Goal: Obtain resource: Download file/media

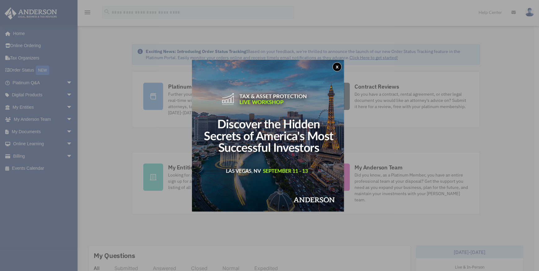
click at [337, 66] on button "x" at bounding box center [337, 66] width 9 height 9
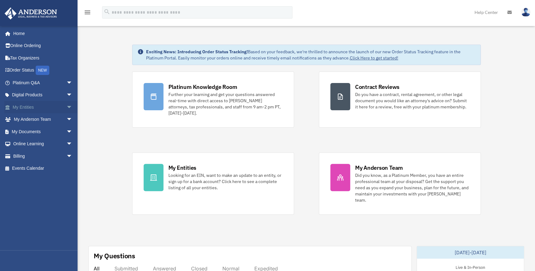
click at [53, 106] on link "My Entities arrow_drop_down" at bounding box center [43, 107] width 78 height 12
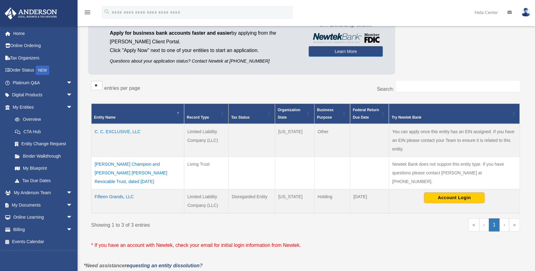
scroll to position [56, 0]
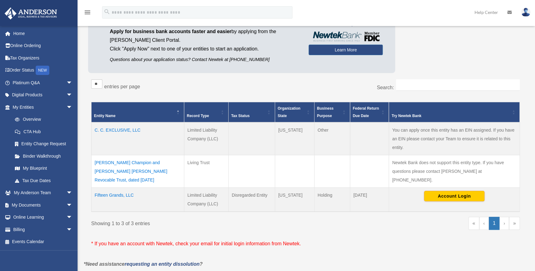
click at [125, 128] on td "C. C. EXCLUSIVE, LLC" at bounding box center [138, 139] width 93 height 33
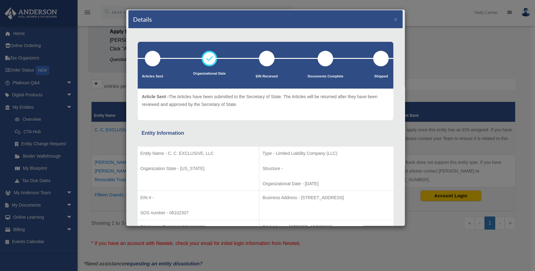
scroll to position [0, 0]
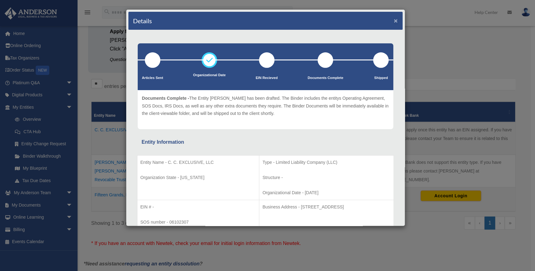
click at [394, 20] on button "×" at bounding box center [396, 20] width 4 height 7
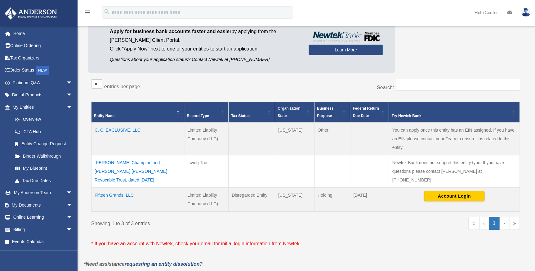
click at [132, 129] on td "C. C. EXCLUSIVE, LLC" at bounding box center [138, 139] width 93 height 33
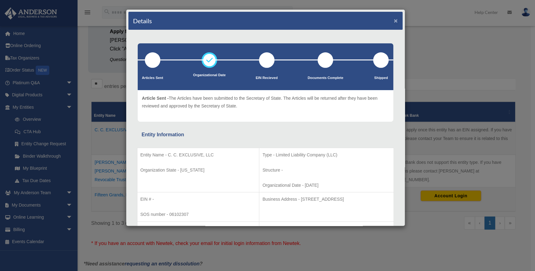
click at [394, 22] on button "×" at bounding box center [396, 20] width 4 height 7
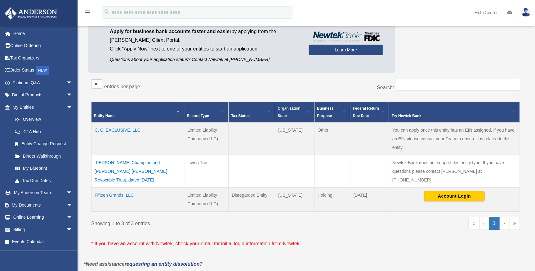
click at [130, 166] on td "Charles Adams Champion and Tareka Tina Champion Revocable Trust, dated 11/15/17" at bounding box center [138, 171] width 93 height 33
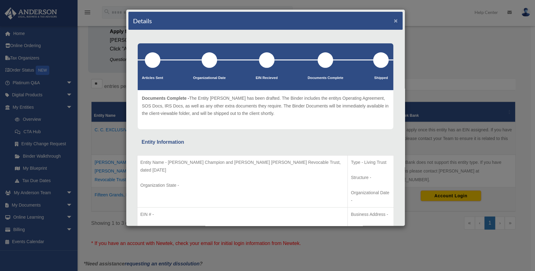
click at [394, 19] on button "×" at bounding box center [396, 20] width 4 height 7
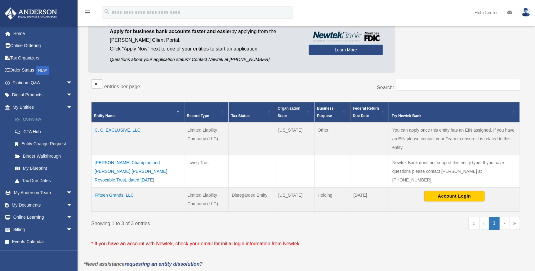
click at [30, 119] on link "Overview" at bounding box center [45, 120] width 73 height 12
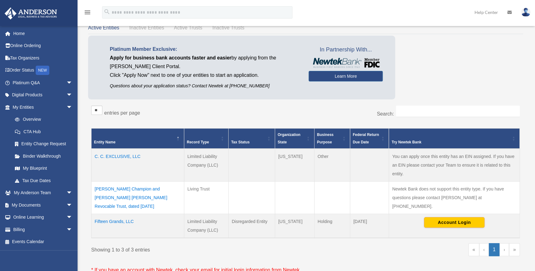
scroll to position [56, 0]
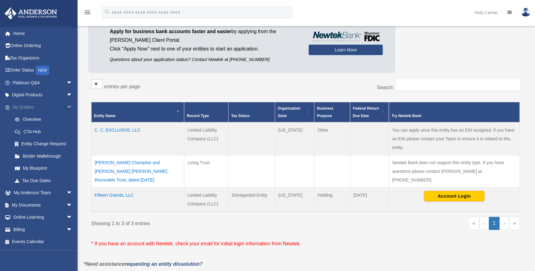
click at [56, 103] on link "My Entities arrow_drop_down" at bounding box center [43, 107] width 78 height 12
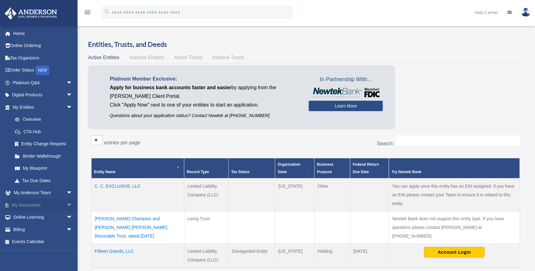
click at [40, 205] on link "My Documents arrow_drop_down" at bounding box center [43, 205] width 78 height 12
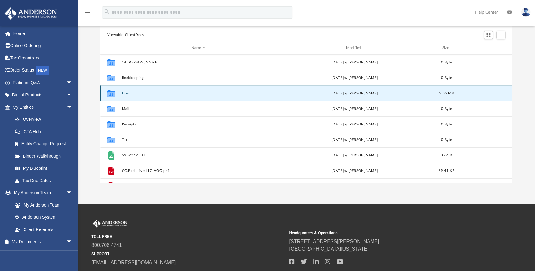
click at [133, 95] on button "Law" at bounding box center [199, 93] width 154 height 4
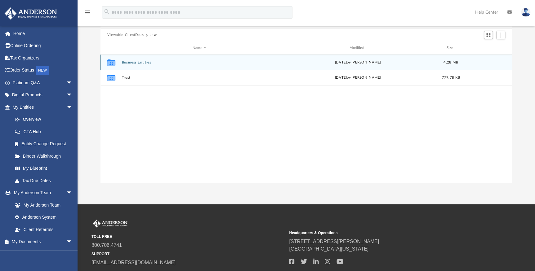
click at [139, 62] on button "Business Entities" at bounding box center [200, 62] width 156 height 4
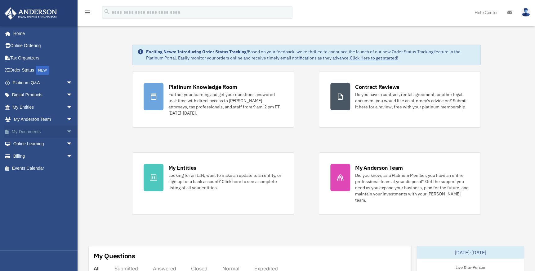
click at [39, 132] on link "My Documents arrow_drop_down" at bounding box center [43, 132] width 78 height 12
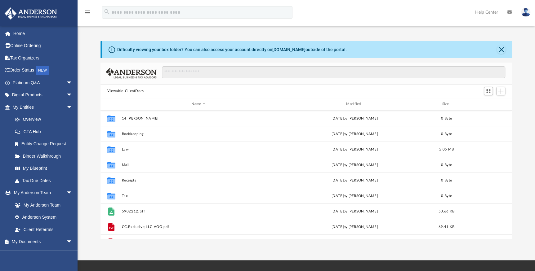
scroll to position [137, 407]
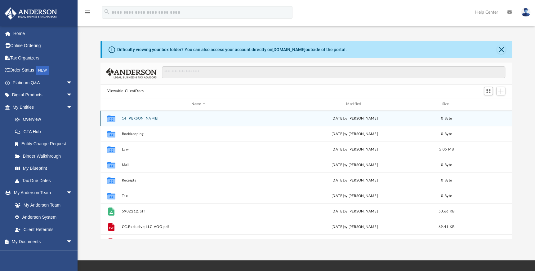
click at [113, 118] on icon "grid" at bounding box center [111, 119] width 8 height 5
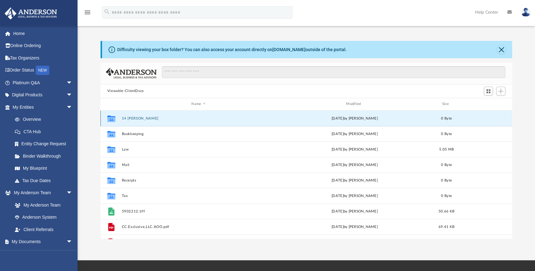
click at [134, 118] on button "14 Sickel Deed" at bounding box center [199, 118] width 154 height 4
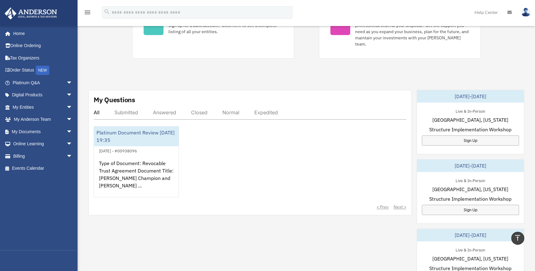
scroll to position [113, 0]
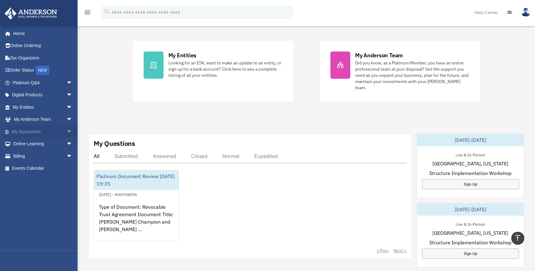
click at [34, 129] on link "My Documents arrow_drop_down" at bounding box center [43, 132] width 78 height 12
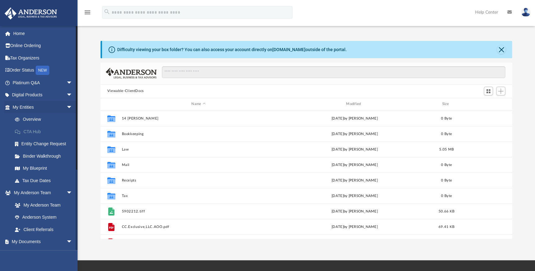
scroll to position [137, 407]
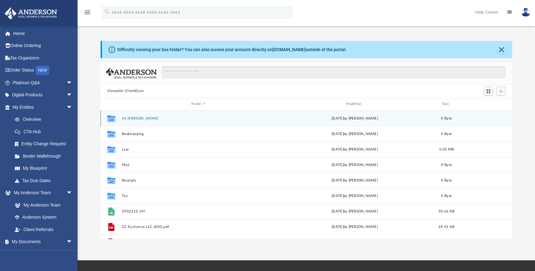
click at [144, 119] on button "14 [PERSON_NAME]" at bounding box center [199, 118] width 154 height 4
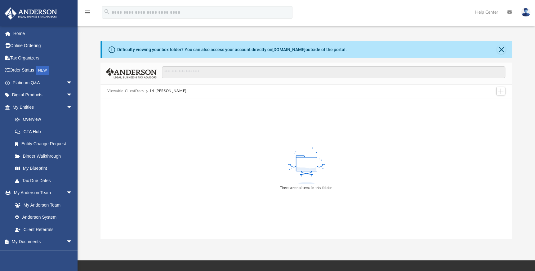
click at [163, 91] on button "14 [PERSON_NAME]" at bounding box center [168, 91] width 37 height 6
click at [141, 89] on button "Viewable-ClientDocs" at bounding box center [125, 91] width 37 height 6
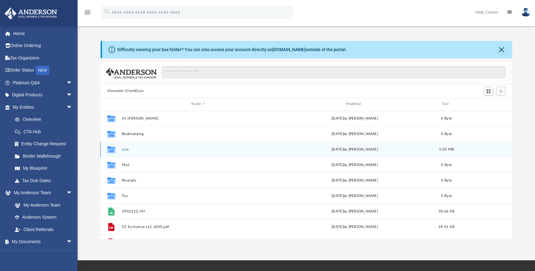
click at [110, 149] on g "grid" at bounding box center [111, 149] width 8 height 7
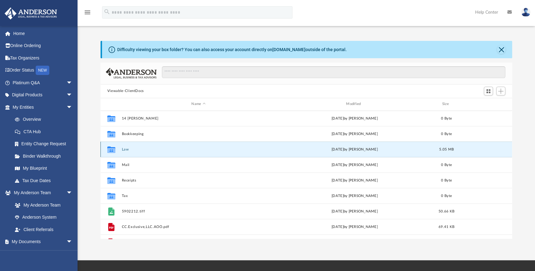
click at [126, 149] on button "Law" at bounding box center [199, 149] width 154 height 4
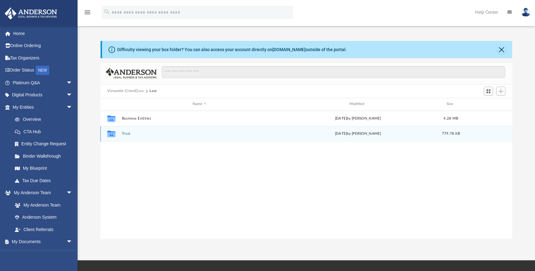
click at [112, 132] on icon "grid" at bounding box center [111, 134] width 8 height 7
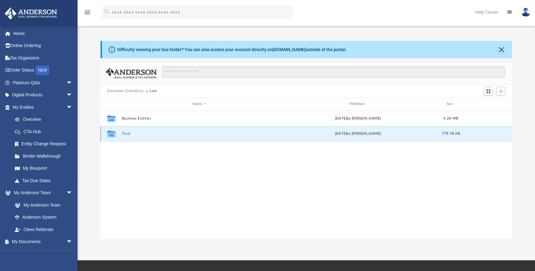
click at [124, 133] on button "Trust" at bounding box center [200, 134] width 156 height 4
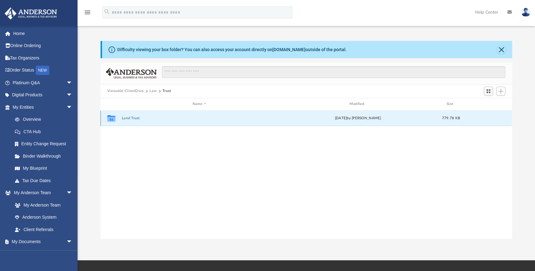
click at [128, 119] on button "Land Trust" at bounding box center [200, 118] width 156 height 4
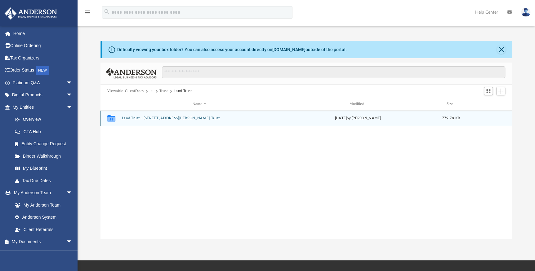
click at [130, 119] on button "Land Trust - [STREET_ADDRESS][PERSON_NAME] Trust" at bounding box center [200, 118] width 156 height 4
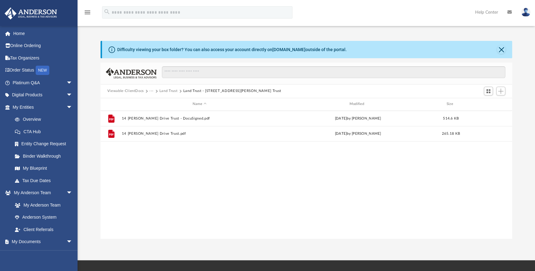
click at [522, 13] on img at bounding box center [525, 12] width 9 height 9
click at [434, 53] on link "Logout" at bounding box center [425, 54] width 62 height 13
